Goal: Communication & Community: Answer question/provide support

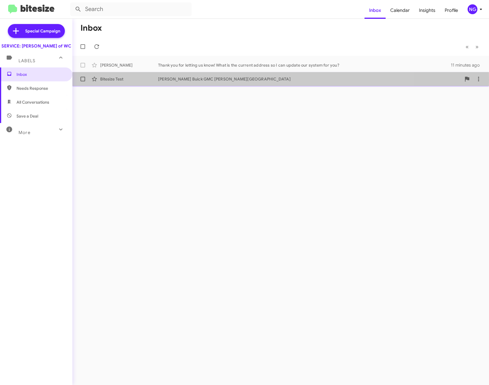
click at [120, 80] on div "Bitesize Test" at bounding box center [129, 79] width 58 height 6
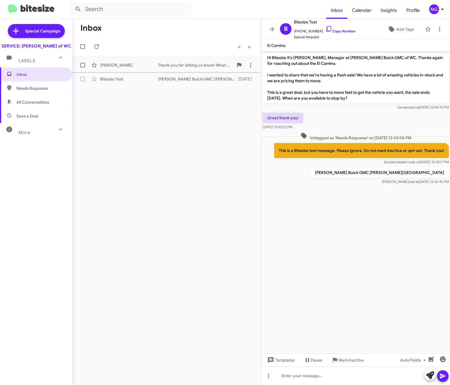
click at [103, 64] on div "[PERSON_NAME]" at bounding box center [129, 65] width 58 height 6
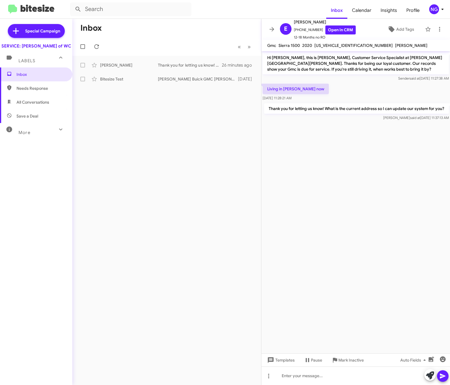
click at [43, 64] on div "Labels" at bounding box center [31, 58] width 52 height 11
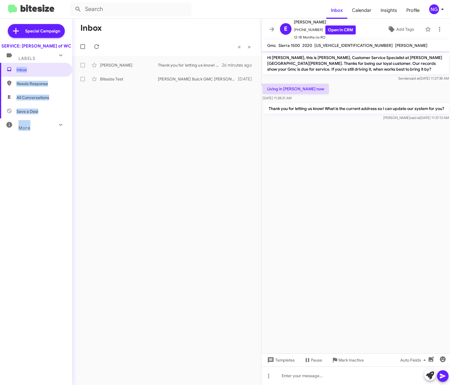
click at [43, 61] on div "Labels" at bounding box center [31, 56] width 52 height 11
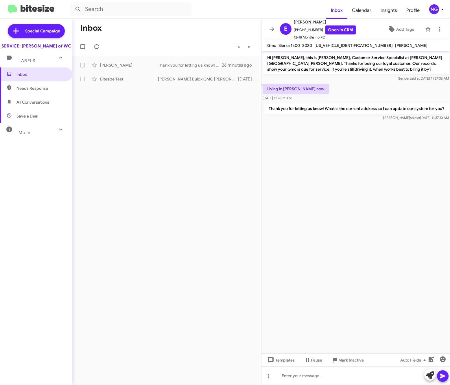
click at [98, 107] on div "Inbox « Previous » Next [PERSON_NAME] Thank you for letting us know! What is th…" at bounding box center [166, 202] width 189 height 366
click at [114, 68] on div "[PERSON_NAME] Thank you for letting us know! What is the current address so I c…" at bounding box center [167, 65] width 180 height 12
click at [113, 82] on div "Bitesize Test [PERSON_NAME] Buick GMC [PERSON_NAME] Chapel [DATE]" at bounding box center [167, 79] width 180 height 12
